Goal: Transaction & Acquisition: Purchase product/service

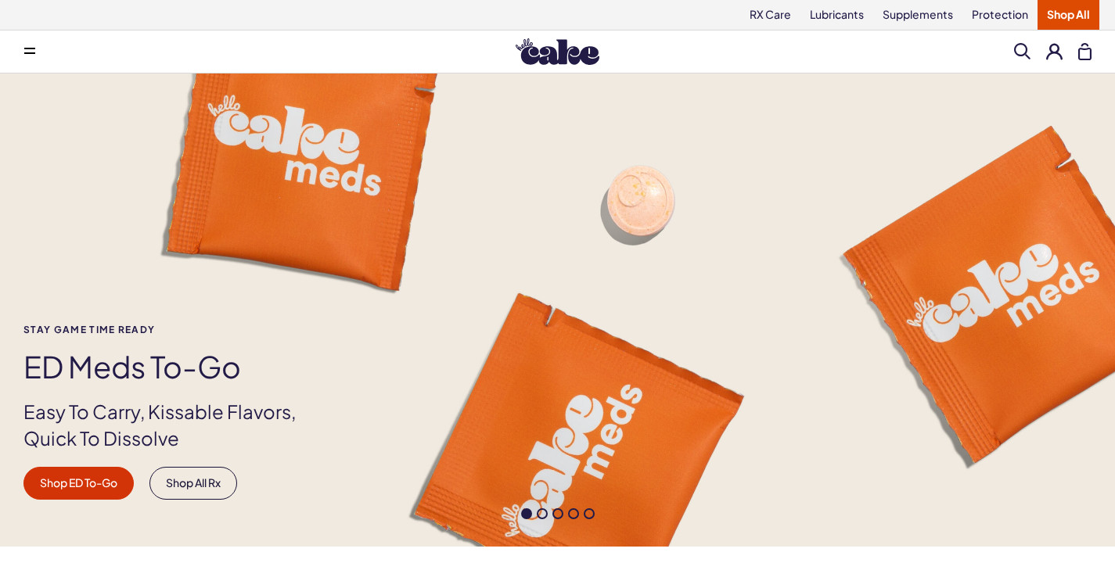
scroll to position [368, 0]
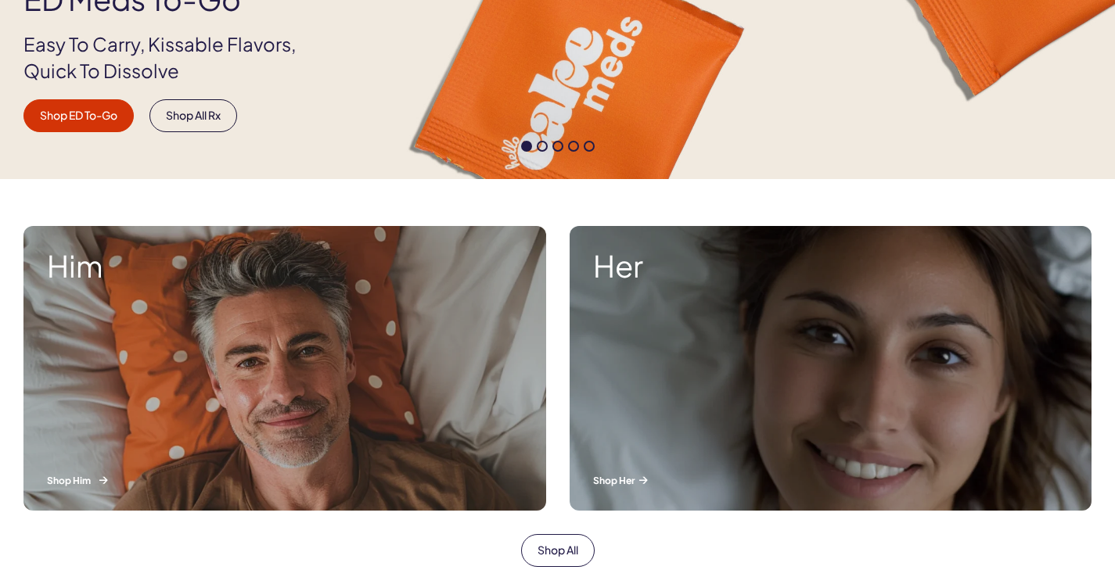
click at [74, 273] on strong "Him" at bounding box center [285, 266] width 476 height 33
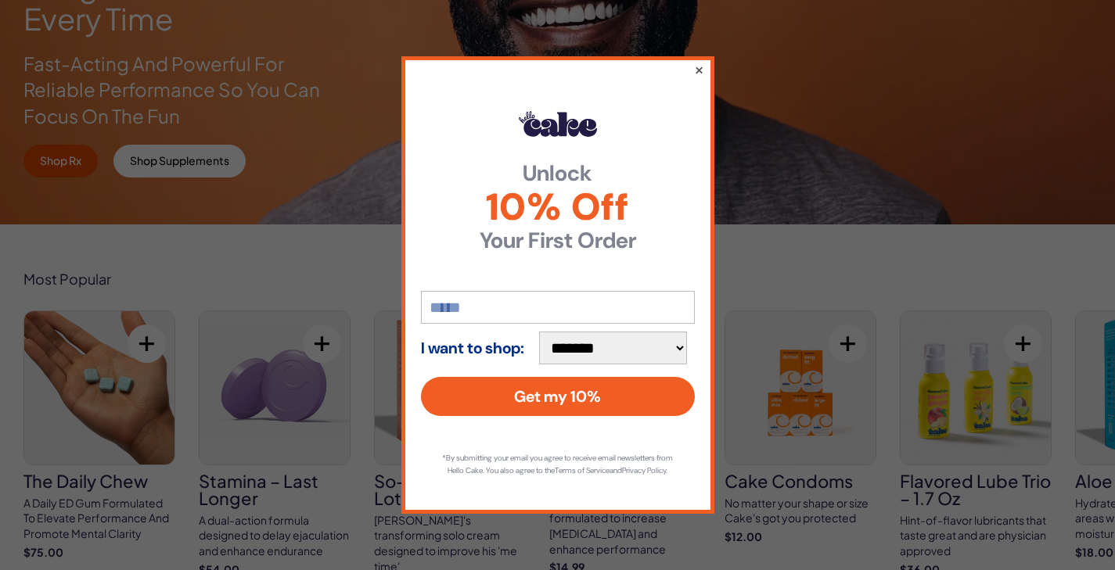
click at [700, 62] on button "×" at bounding box center [698, 69] width 10 height 19
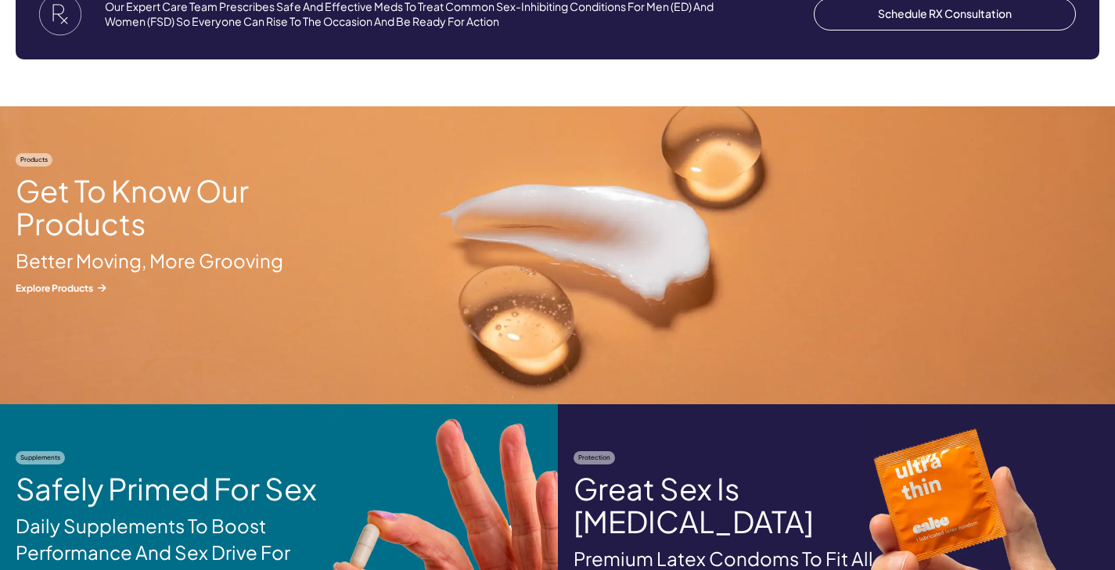
scroll to position [1657, 0]
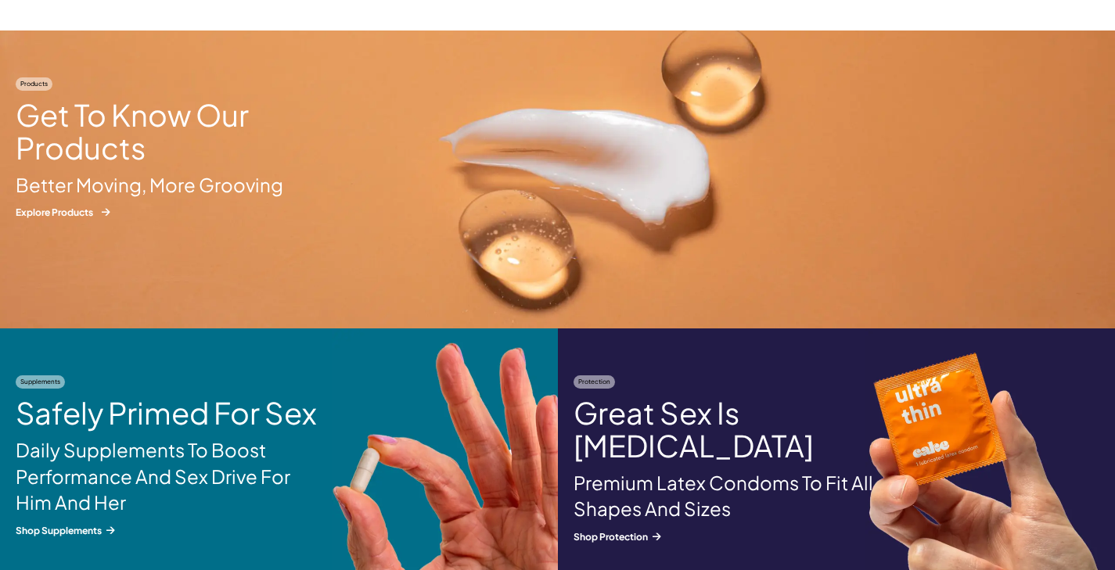
click at [70, 207] on p "Explore Products" at bounding box center [157, 212] width 282 height 13
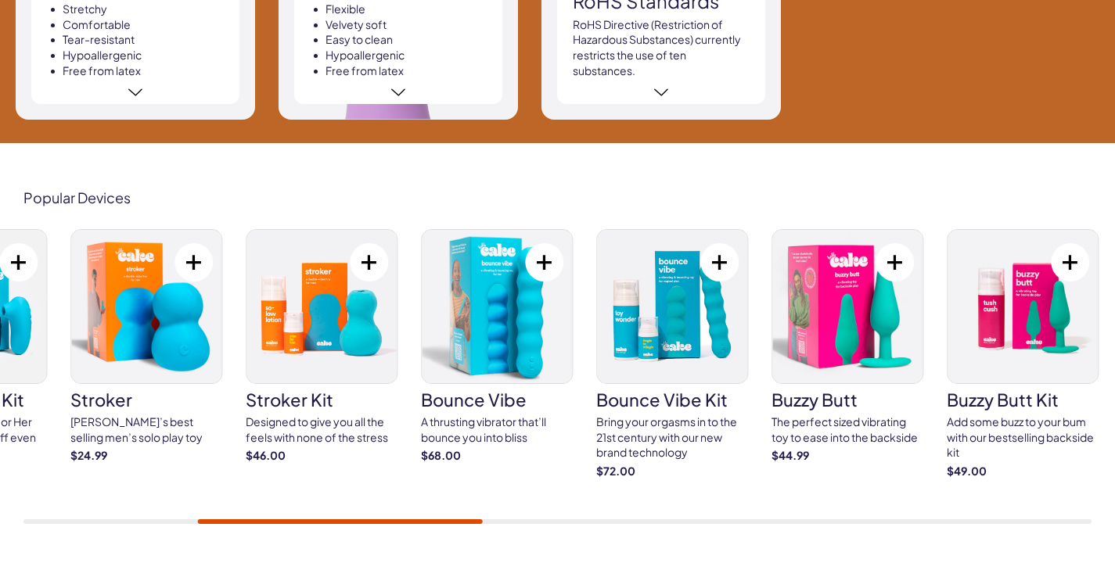
click at [479, 520] on div at bounding box center [340, 522] width 285 height 5
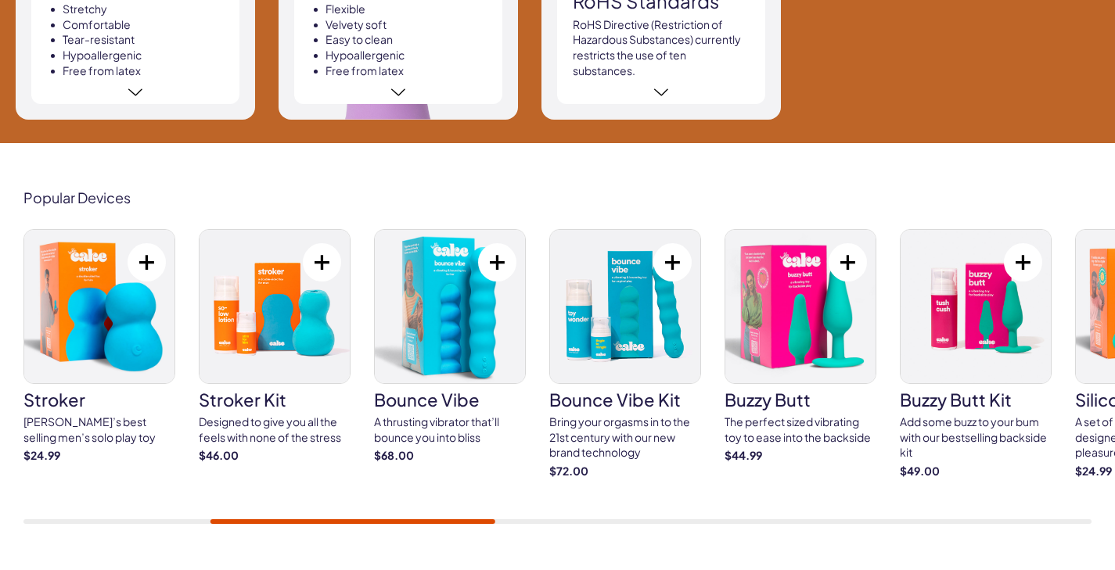
click at [495, 516] on div "Popular Devices spin stroker A vibrating and spinning stroker for your solo ple…" at bounding box center [557, 357] width 1115 height 428
drag, startPoint x: 478, startPoint y: 512, endPoint x: 505, endPoint y: 509, distance: 26.8
click at [505, 509] on div "spin stroker A vibrating and spinning stroker for your solo pleasure $45.00" at bounding box center [557, 376] width 1068 height 295
drag, startPoint x: 505, startPoint y: 511, endPoint x: 531, endPoint y: 512, distance: 25.8
click at [531, 512] on div "spin stroker A vibrating and spinning stroker for your solo pleasure $45.00" at bounding box center [557, 376] width 1068 height 295
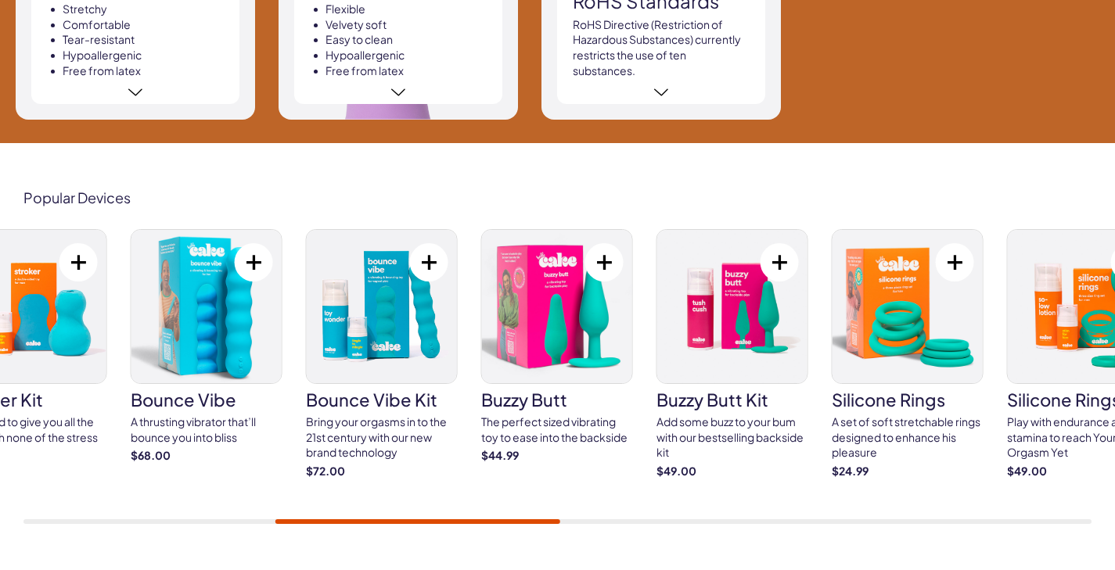
click at [545, 520] on div at bounding box center [417, 522] width 285 height 5
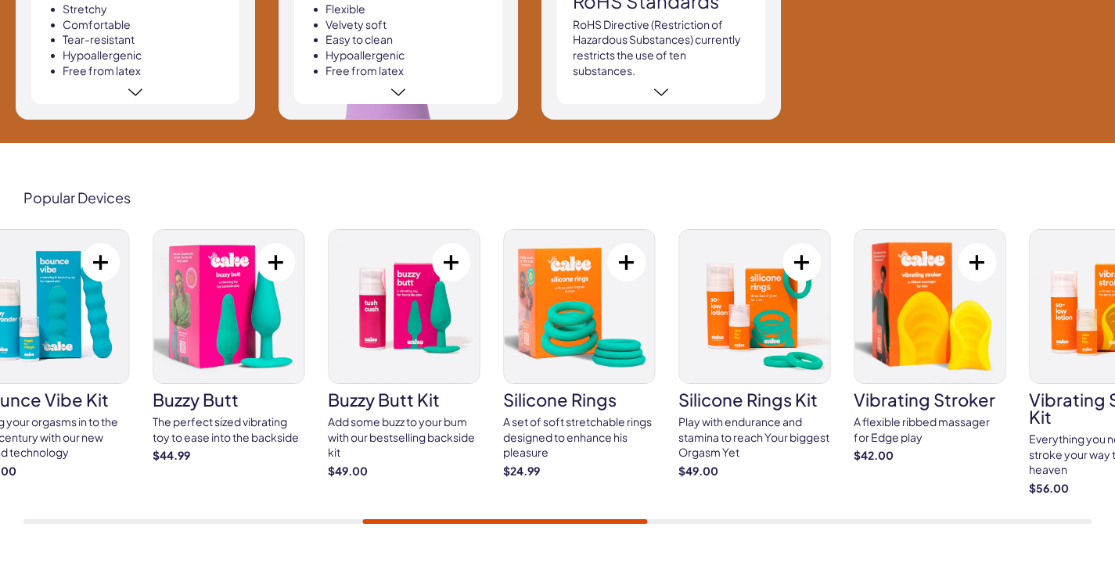
click at [640, 506] on div "spin stroker A vibrating and spinning stroker for your solo pleasure $45.00" at bounding box center [557, 376] width 1068 height 295
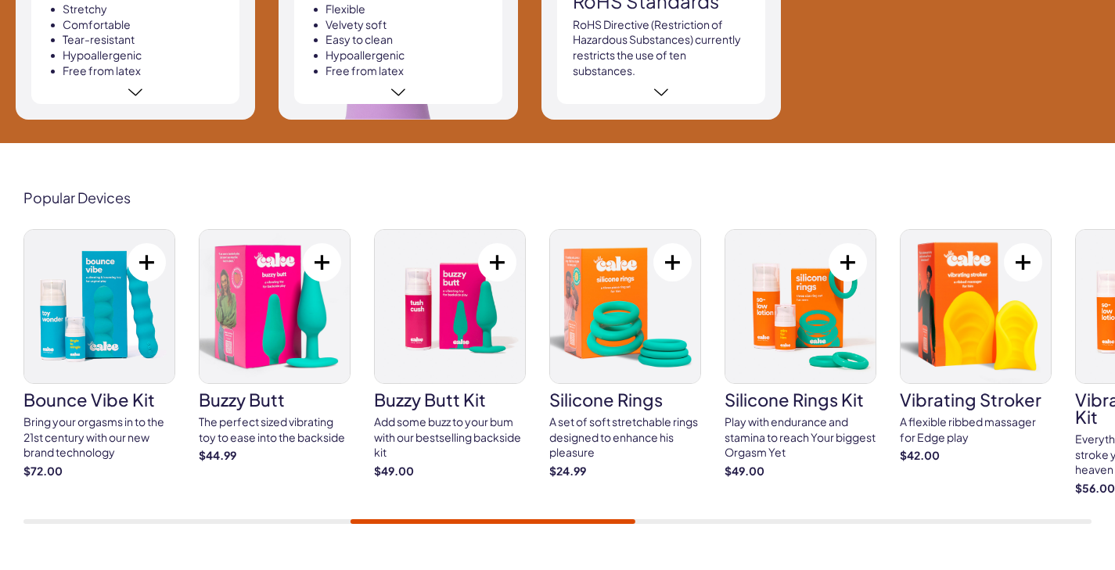
drag, startPoint x: 618, startPoint y: 512, endPoint x: 631, endPoint y: 510, distance: 13.4
click at [631, 509] on div "spin stroker A vibrating and spinning stroker for your solo pleasure $45.00" at bounding box center [557, 376] width 1068 height 295
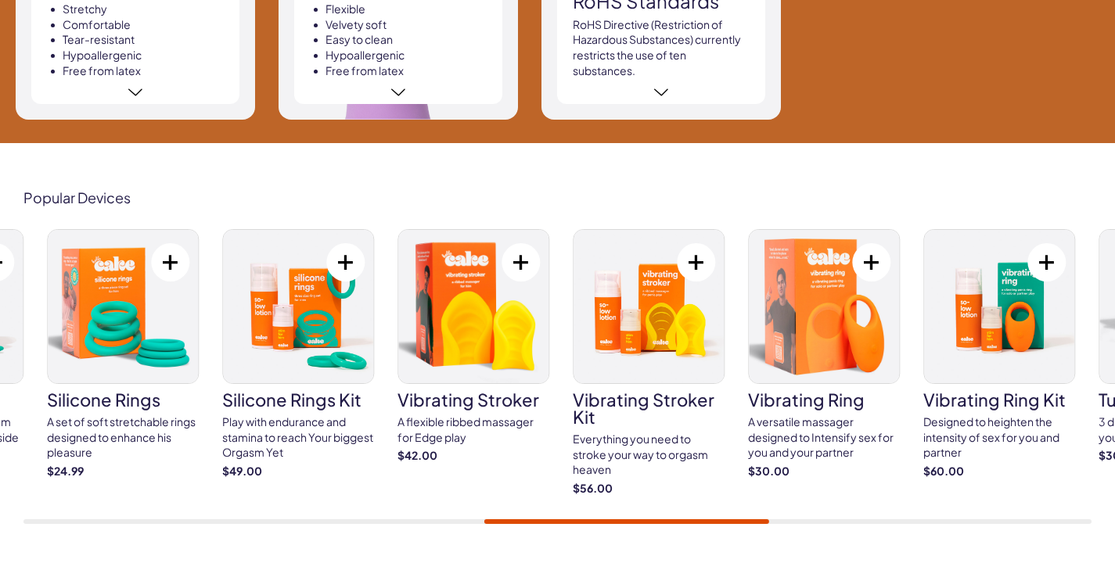
click at [762, 503] on div "spin stroker A vibrating and spinning stroker for your solo pleasure $45.00" at bounding box center [557, 376] width 1068 height 295
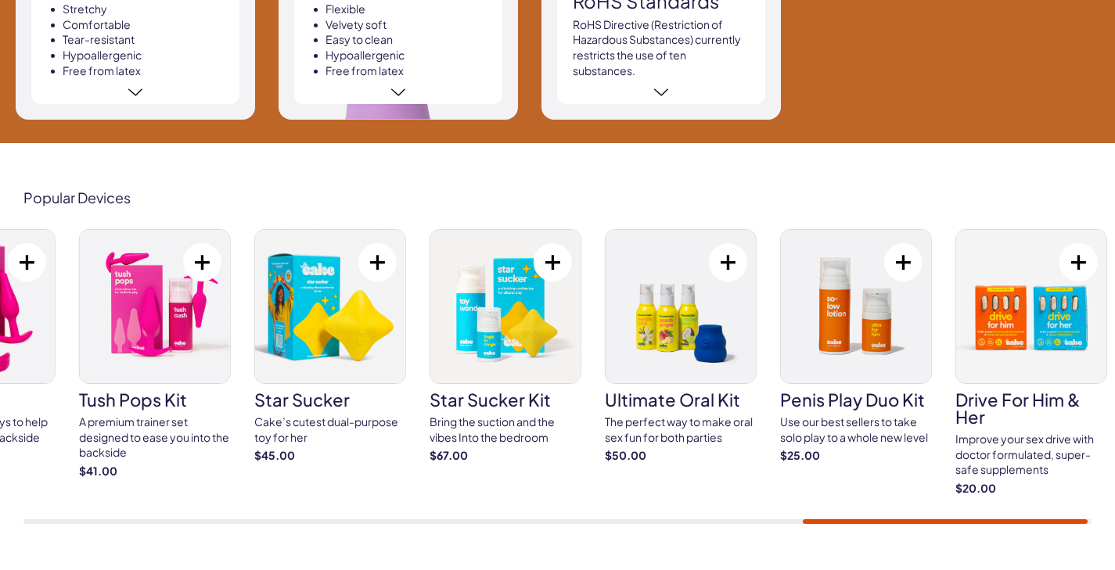
click at [1059, 483] on div "spin stroker A vibrating and spinning stroker for your solo pleasure $45.00" at bounding box center [557, 376] width 1068 height 295
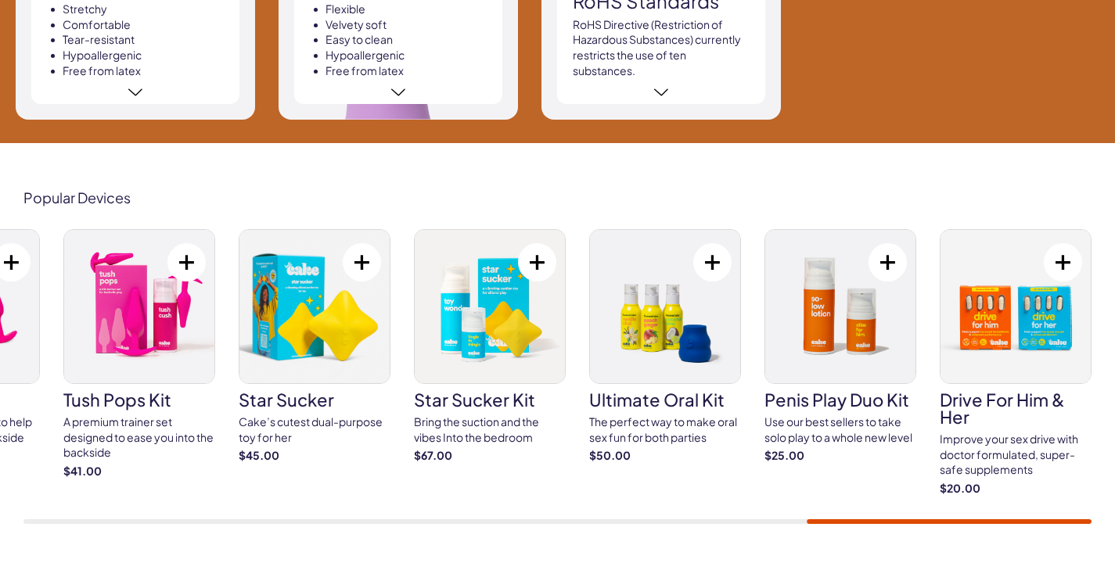
click at [1015, 502] on div "spin stroker A vibrating and spinning stroker for your solo pleasure $45.00" at bounding box center [557, 376] width 1068 height 295
drag, startPoint x: 1001, startPoint y: 518, endPoint x: 740, endPoint y: 538, distance: 261.4
click at [742, 537] on div "Popular Devices spin stroker A vibrating and spinning stroker for your solo ple…" at bounding box center [557, 357] width 1115 height 428
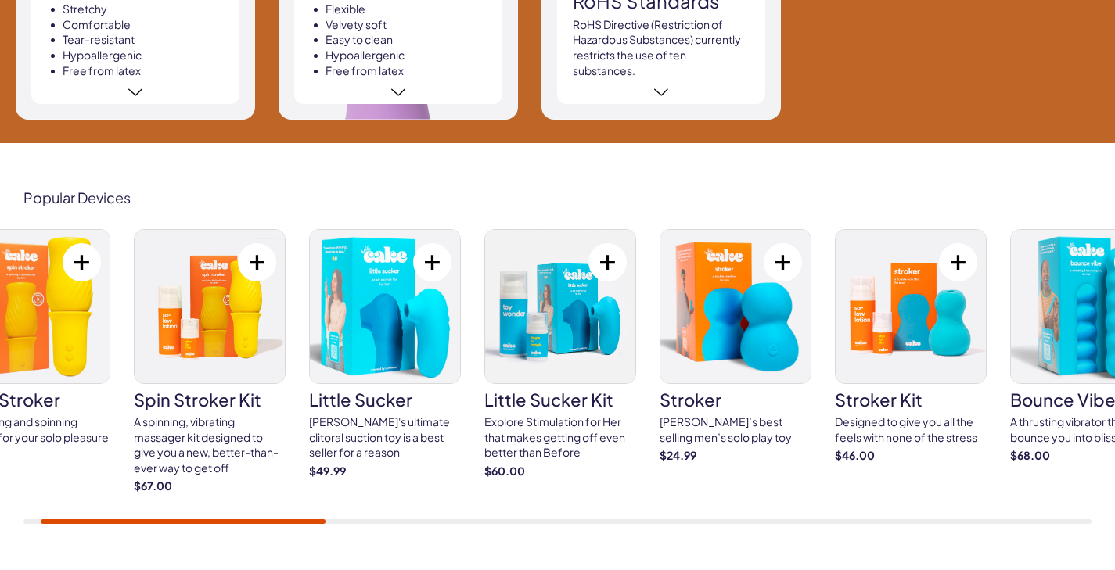
click at [183, 520] on div at bounding box center [557, 522] width 1068 height 5
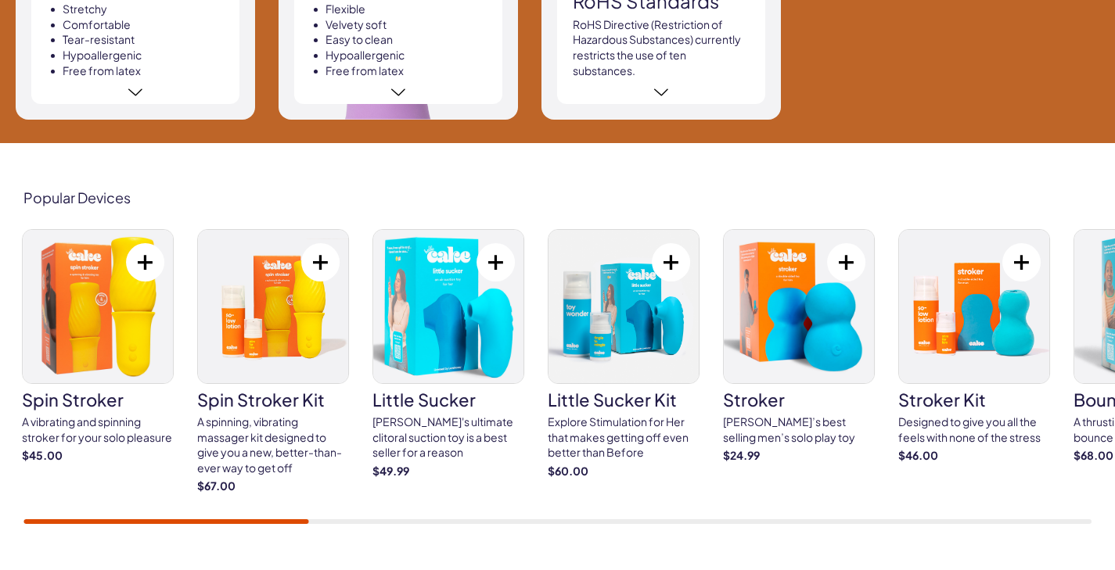
click at [184, 520] on div at bounding box center [166, 522] width 285 height 5
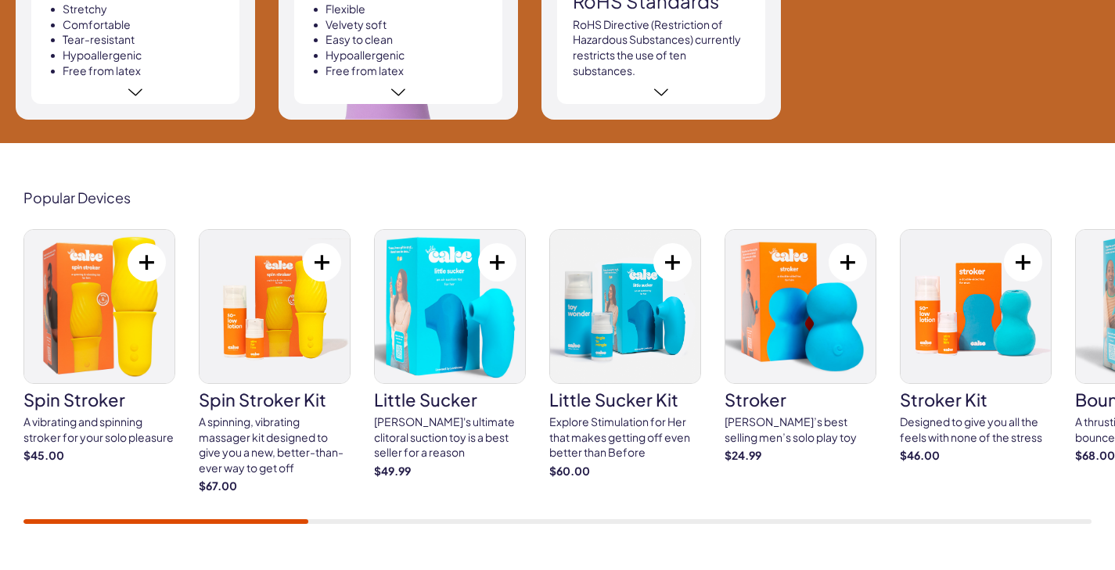
click at [393, 520] on div at bounding box center [557, 522] width 1068 height 5
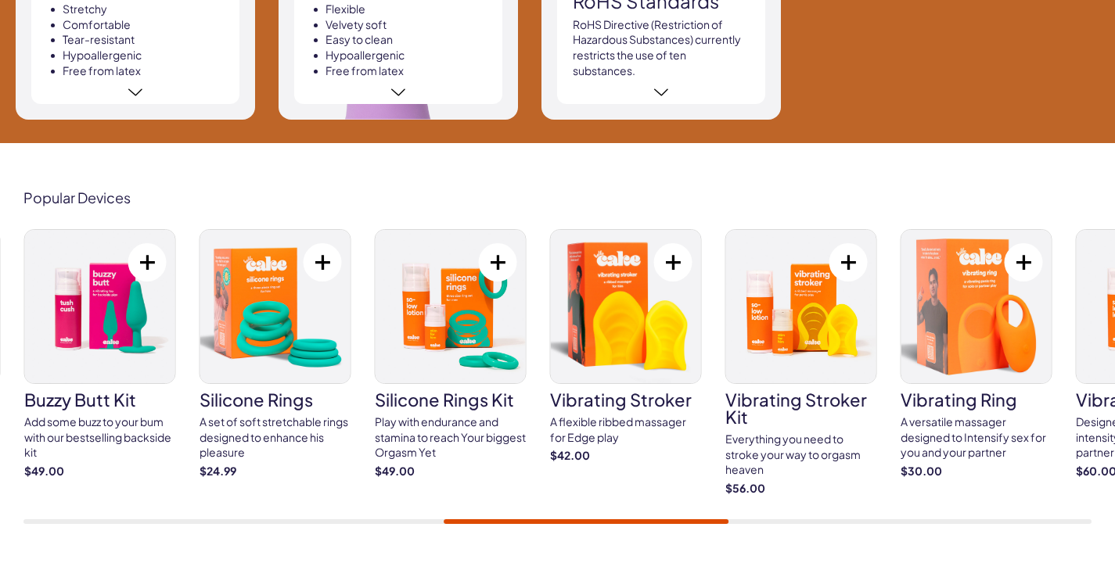
click at [586, 520] on div at bounding box center [557, 522] width 1068 height 5
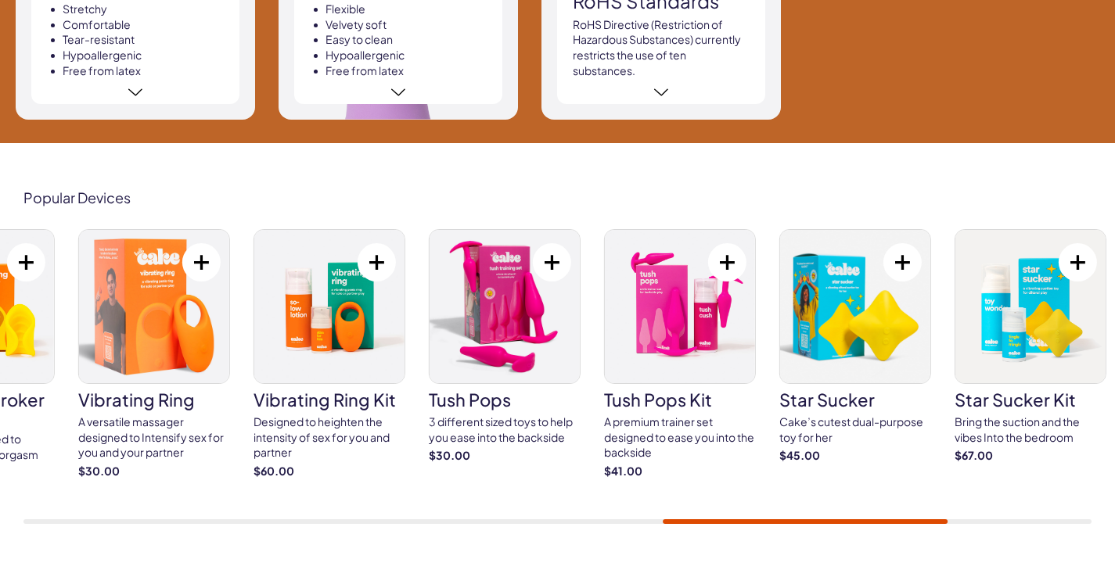
click at [805, 520] on div at bounding box center [557, 522] width 1068 height 5
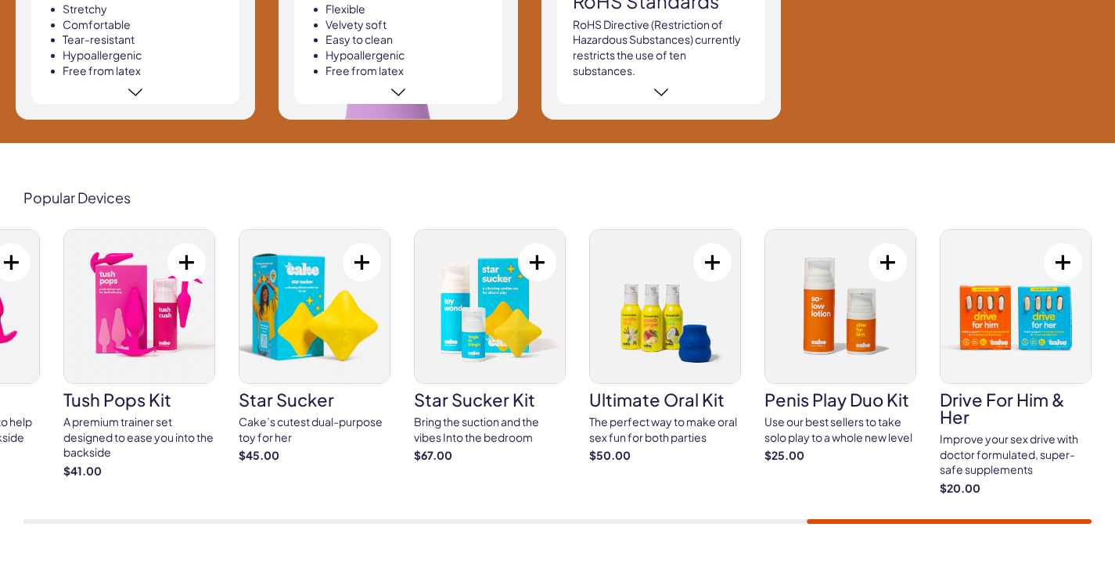
click at [1023, 520] on div at bounding box center [557, 522] width 1068 height 5
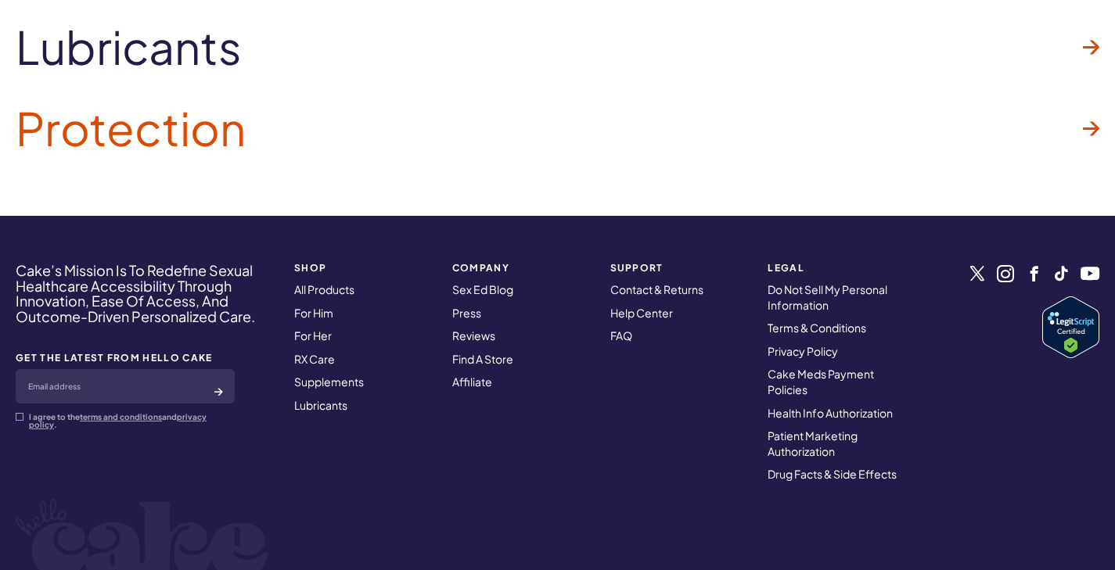
scroll to position [4527, 0]
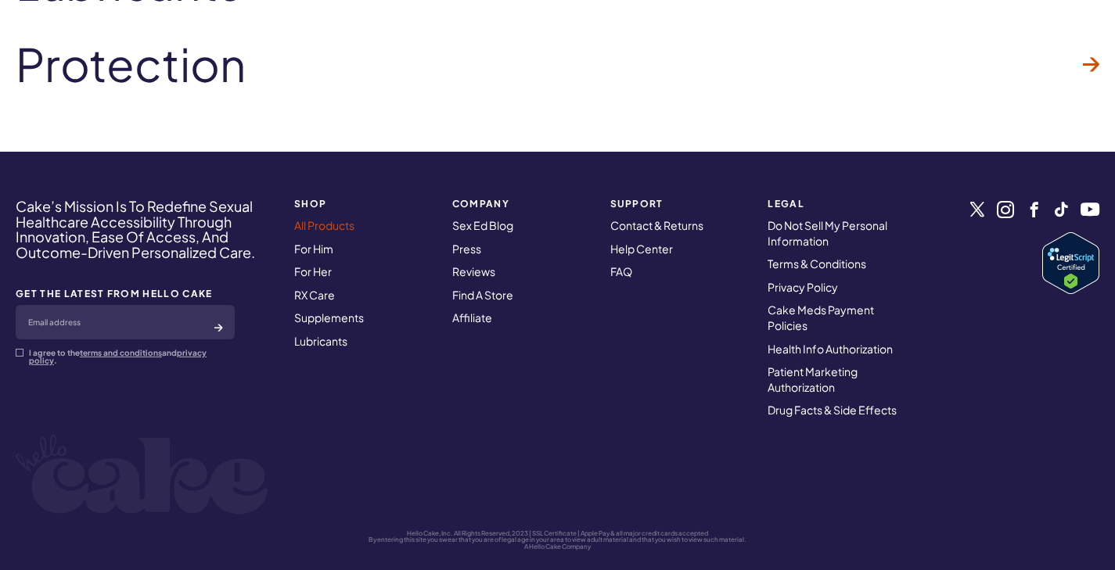
click at [339, 218] on link "All Products" at bounding box center [324, 225] width 60 height 14
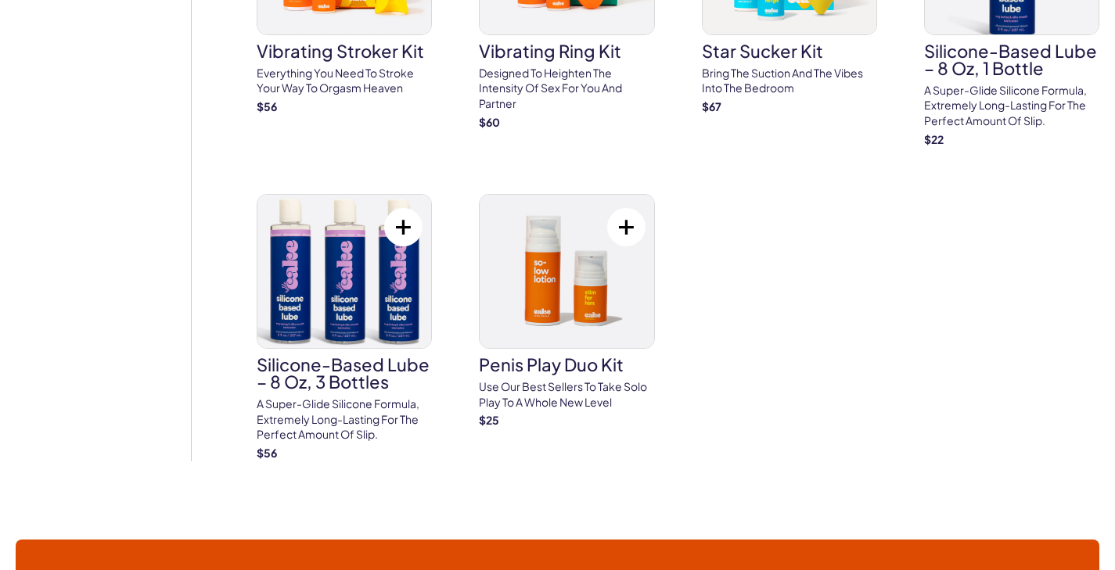
scroll to position [5103, 0]
